Goal: Task Accomplishment & Management: Manage account settings

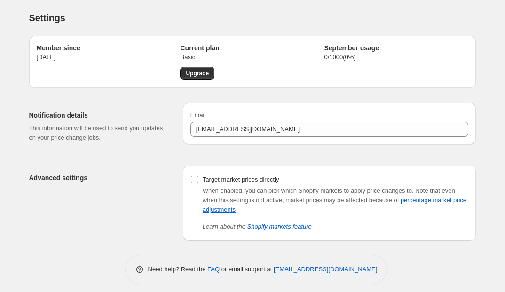
scroll to position [6, 0]
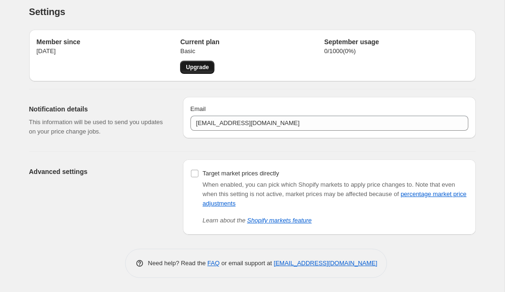
click at [184, 71] on link "Upgrade" at bounding box center [197, 67] width 34 height 13
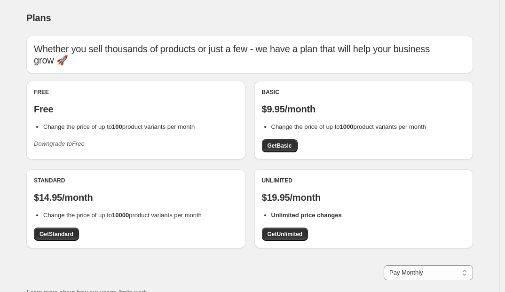
click at [76, 142] on icon "Downgrade to Free" at bounding box center [59, 143] width 51 height 7
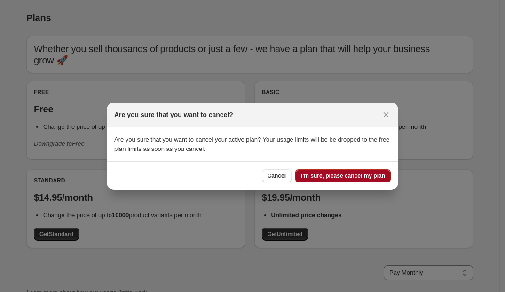
click at [358, 177] on span "I'm sure, please cancel my plan" at bounding box center [343, 176] width 84 height 8
